Goal: Check status: Check status

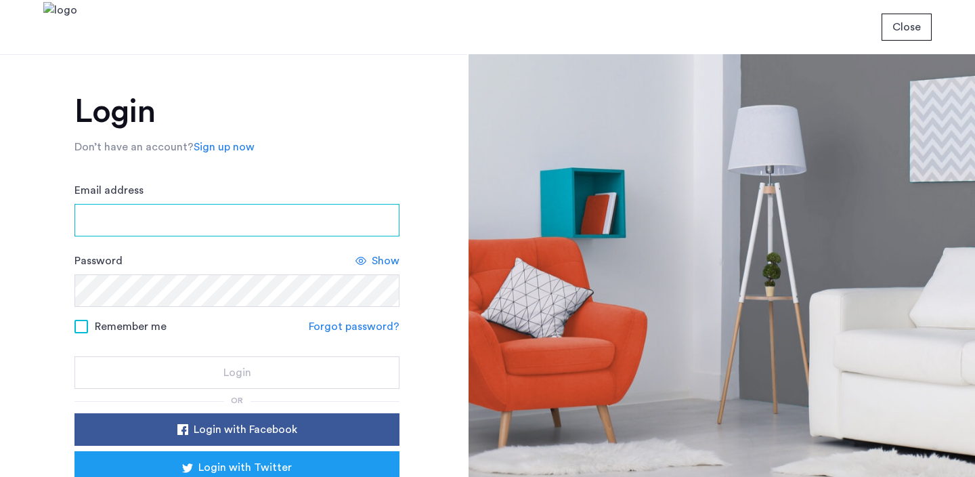
click at [121, 221] on input "Email address" at bounding box center [236, 220] width 325 height 32
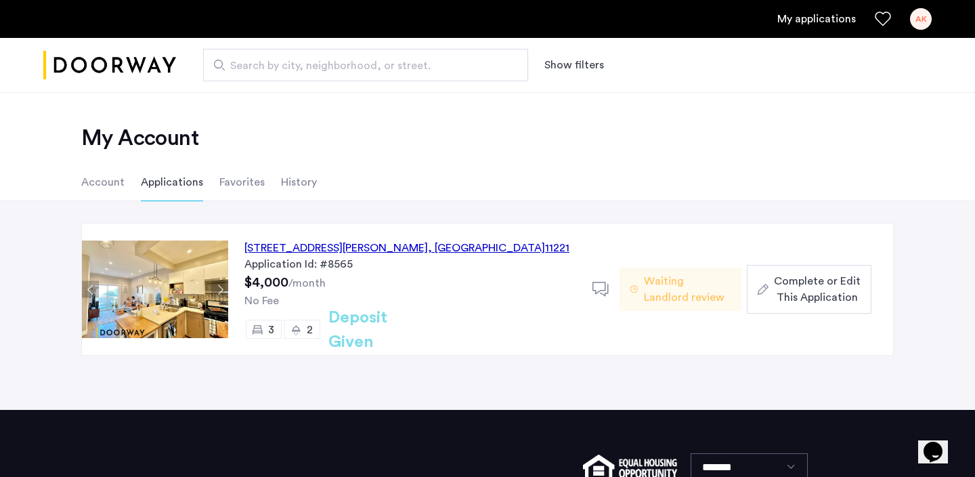
click at [656, 300] on span "Waiting Landlord review" at bounding box center [687, 289] width 87 height 32
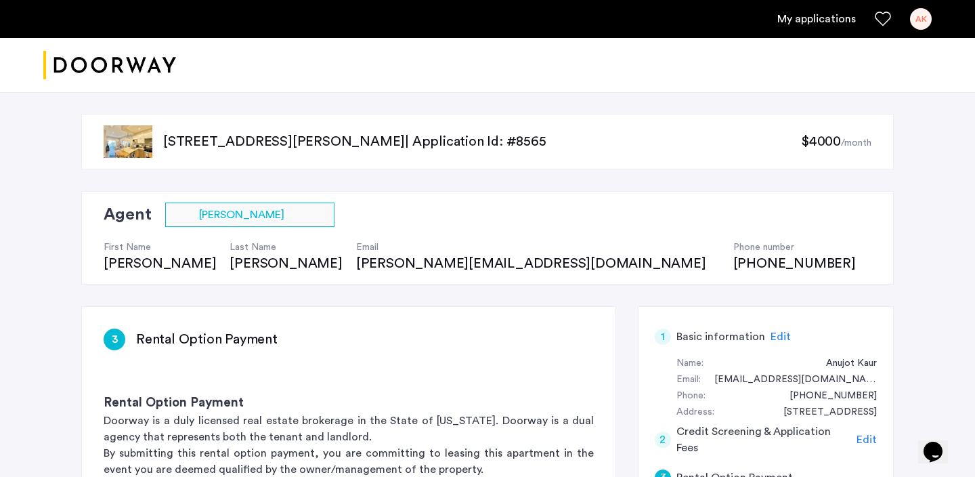
click at [137, 61] on img "Cazamio logo" at bounding box center [109, 65] width 133 height 51
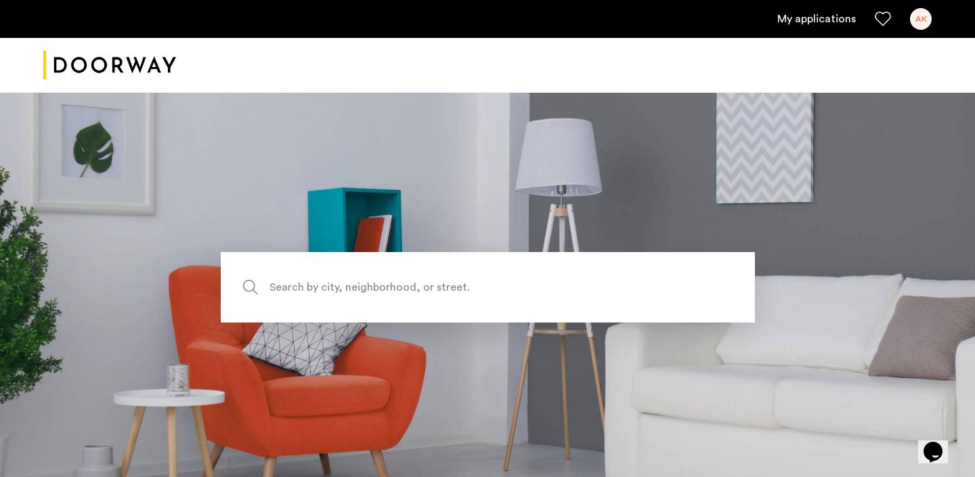
click at [797, 16] on link "My applications" at bounding box center [816, 19] width 79 height 16
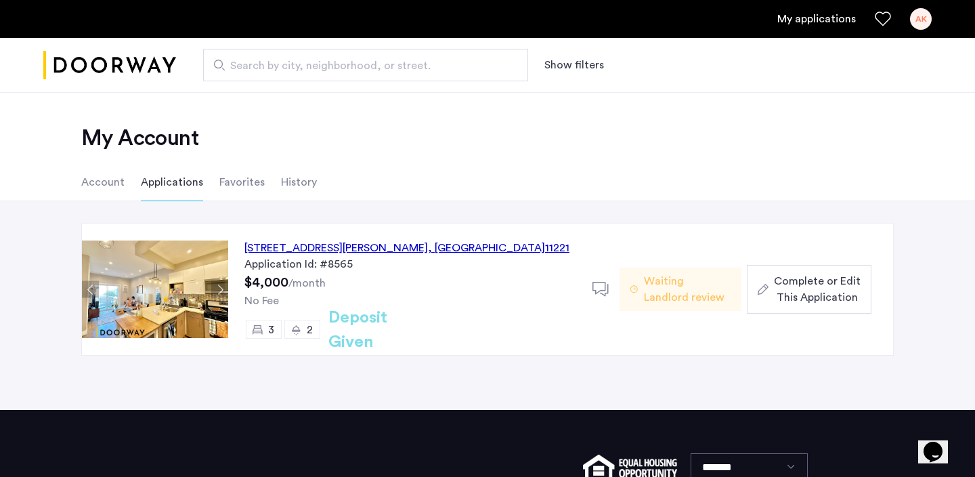
click at [592, 285] on icon at bounding box center [600, 289] width 17 height 17
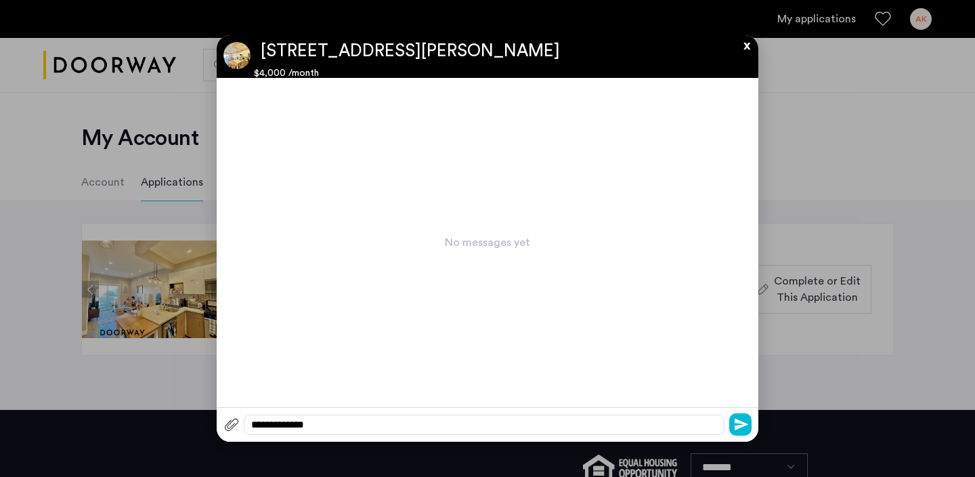
click at [746, 47] on button "x" at bounding box center [743, 42] width 20 height 15
